Goal: Task Accomplishment & Management: Manage account settings

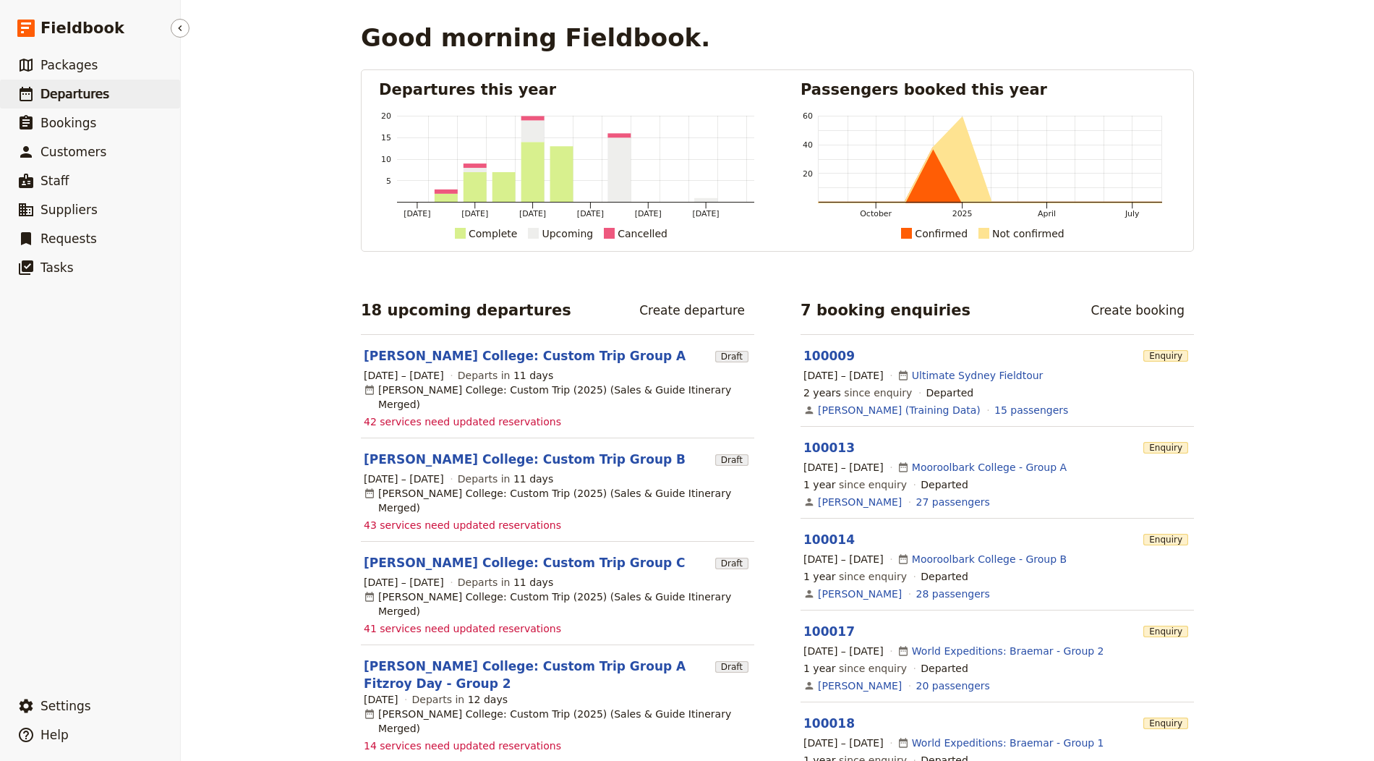
click at [93, 90] on span "Departures" at bounding box center [74, 94] width 69 height 14
select select "CREATED_AT"
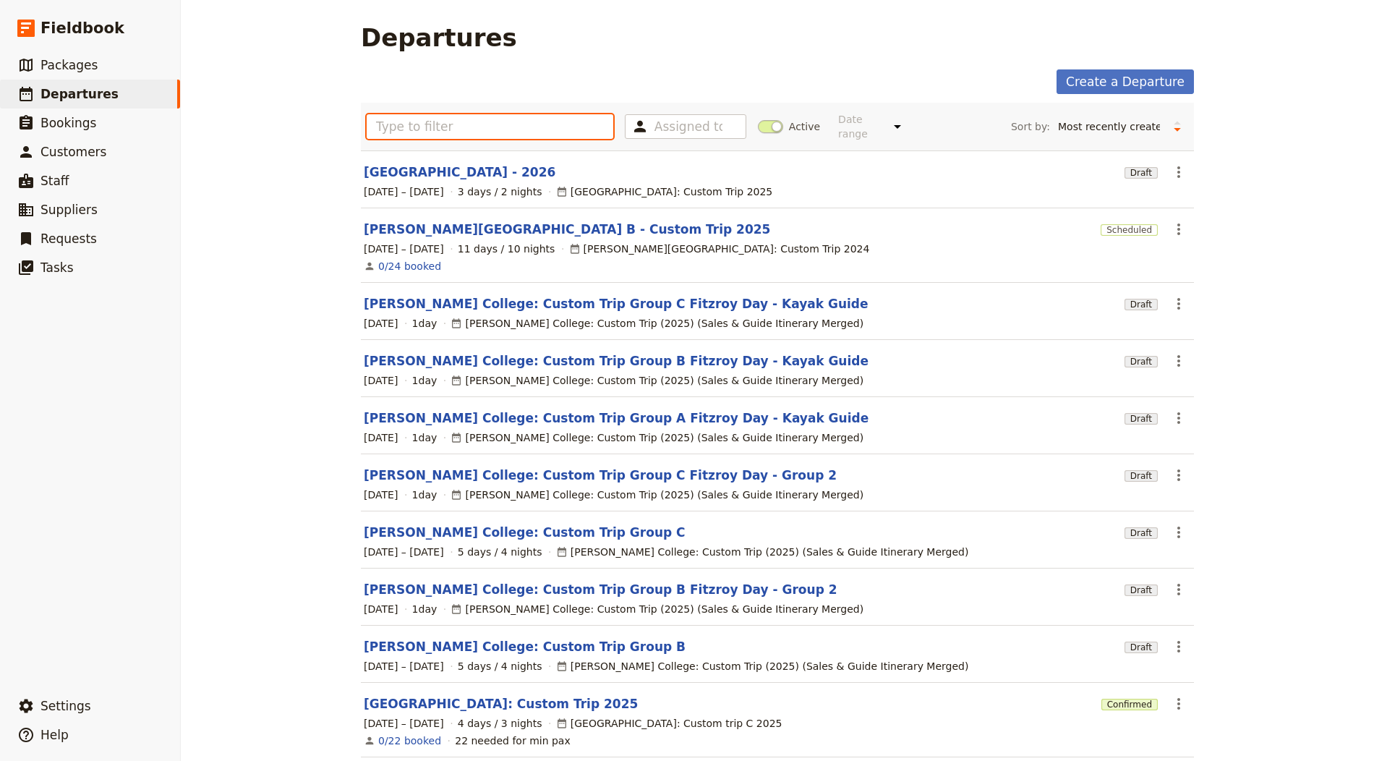
click at [415, 129] on input "text" at bounding box center [490, 126] width 247 height 25
click at [95, 709] on button "​ Settings" at bounding box center [90, 705] width 180 height 29
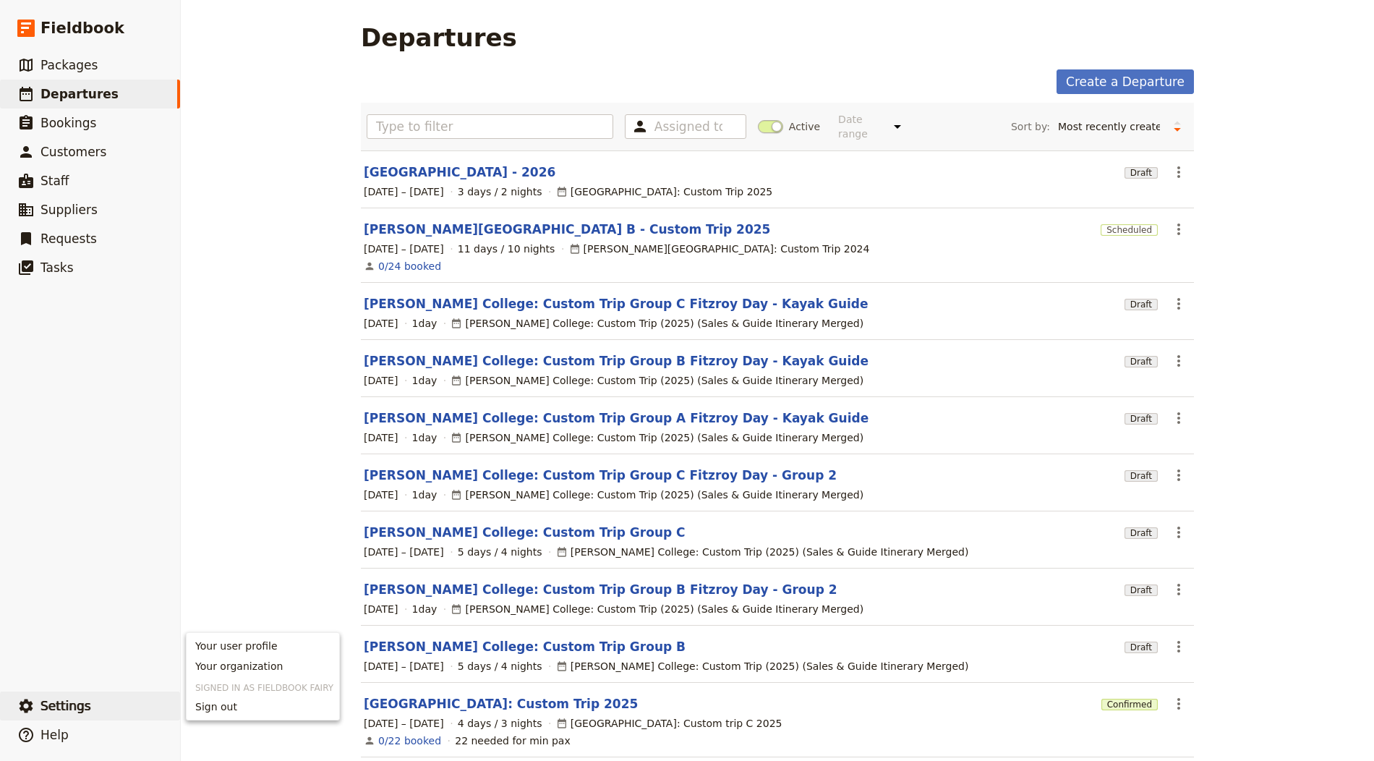
click at [259, 709] on span "Sign out" at bounding box center [262, 706] width 135 height 14
